Goal: Information Seeking & Learning: Learn about a topic

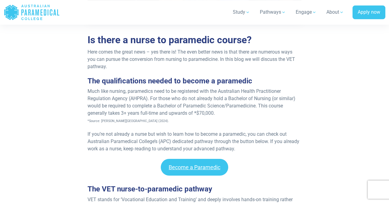
scroll to position [443, 0]
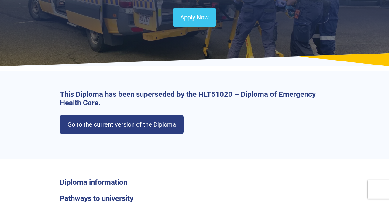
scroll to position [88, 0]
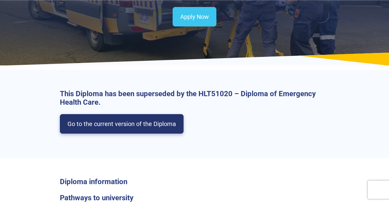
click at [162, 119] on link "Go to the current version of the Diploma" at bounding box center [122, 123] width 124 height 19
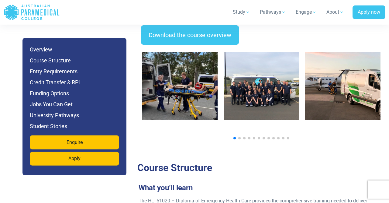
scroll to position [1049, 0]
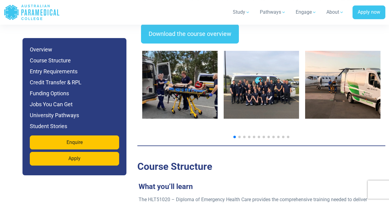
click at [239, 136] on span "Go to slide 2" at bounding box center [239, 137] width 2 height 2
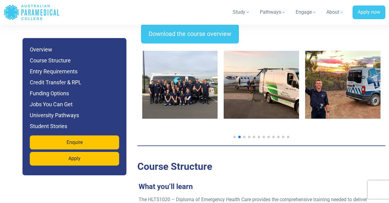
click at [244, 136] on span "Go to slide 3" at bounding box center [244, 137] width 2 height 2
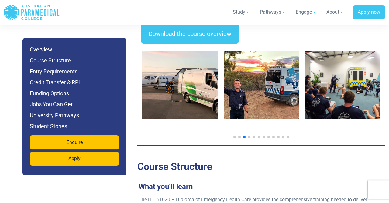
click at [249, 136] on span "Go to slide 4" at bounding box center [249, 137] width 2 height 2
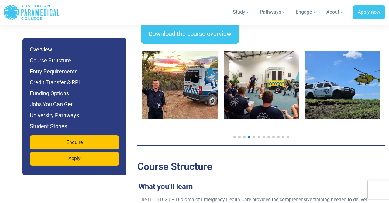
click at [256, 136] on div at bounding box center [261, 137] width 238 height 2
click at [253, 136] on span "Go to slide 5" at bounding box center [254, 137] width 2 height 2
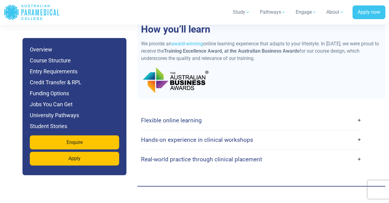
scroll to position [1566, 0]
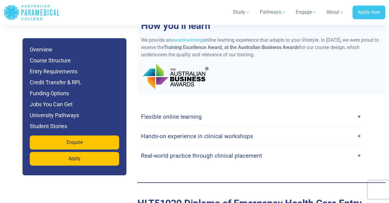
click at [248, 109] on link "Flexible online learning" at bounding box center [251, 116] width 221 height 14
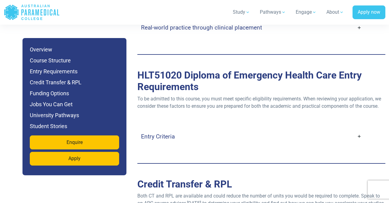
scroll to position [1884, 0]
click at [251, 129] on link "Entry Criteria" at bounding box center [251, 136] width 221 height 14
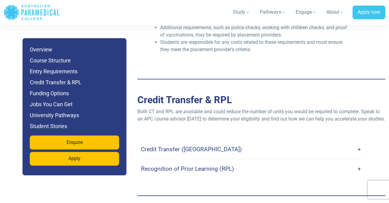
scroll to position [2217, 0]
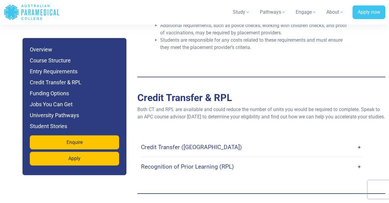
click at [243, 159] on link "Recognition of Prior Learning (RPL)" at bounding box center [251, 166] width 221 height 14
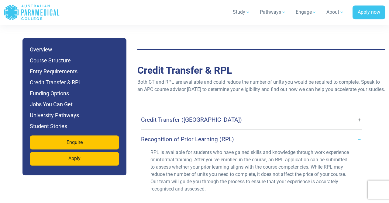
scroll to position [2247, 0]
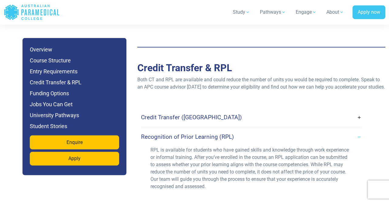
click at [235, 110] on link "Credit Transfer (CT)" at bounding box center [251, 117] width 221 height 14
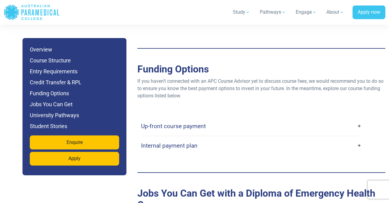
scroll to position [2452, 0]
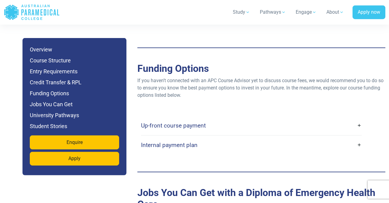
click at [241, 118] on link "Up-front course payment" at bounding box center [251, 125] width 221 height 14
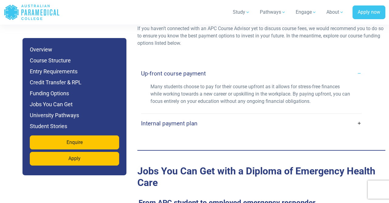
scroll to position [2506, 0]
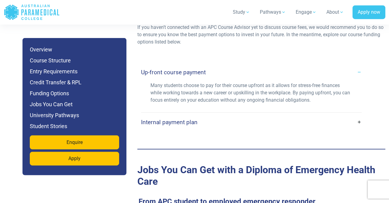
click at [241, 115] on link "Internal payment plan" at bounding box center [251, 122] width 221 height 14
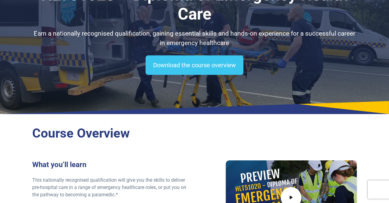
scroll to position [0, 0]
